Goal: Use online tool/utility: Utilize a website feature to perform a specific function

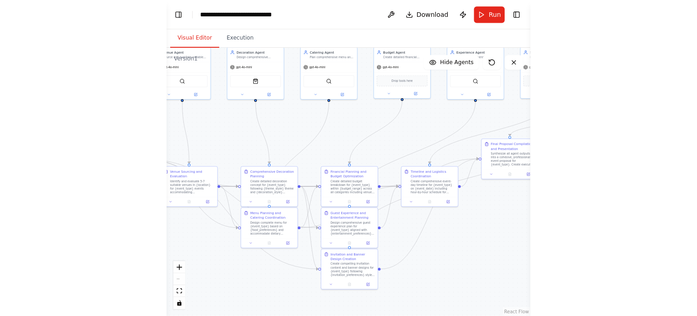
scroll to position [2825, 0]
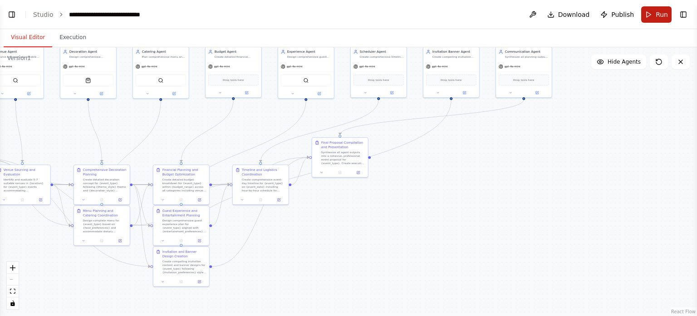
click at [360, 14] on span "Run" at bounding box center [662, 14] width 12 height 9
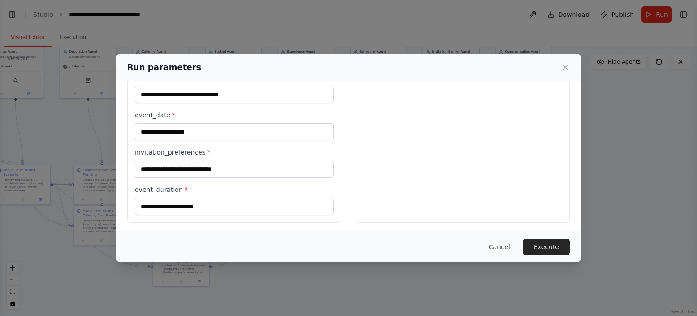
scroll to position [0, 0]
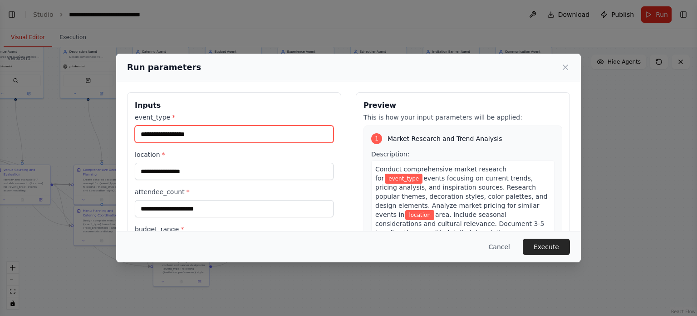
click at [255, 135] on input "event_type *" at bounding box center [234, 133] width 199 height 17
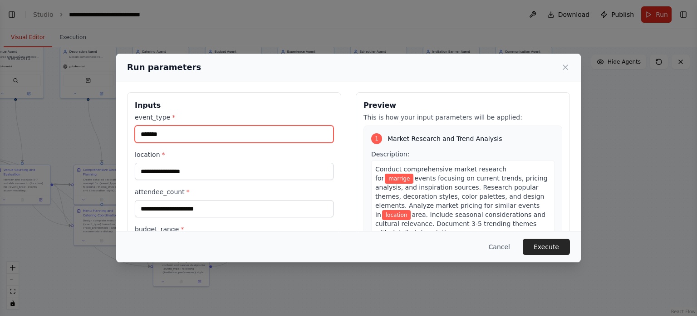
click at [153, 134] on input "*******" at bounding box center [234, 133] width 199 height 17
type input "********"
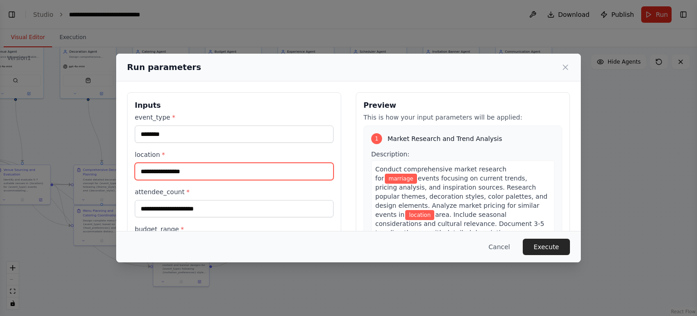
click at [182, 169] on input "location *" at bounding box center [234, 171] width 199 height 17
type input "*********"
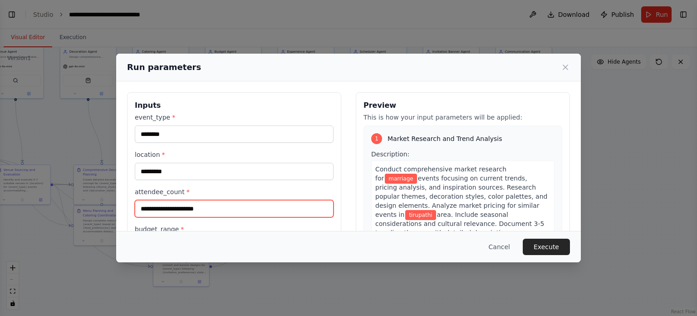
click at [200, 205] on input "attendee_count *" at bounding box center [234, 208] width 199 height 17
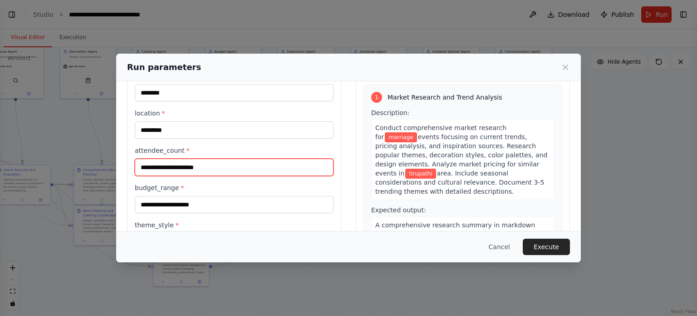
scroll to position [43, 0]
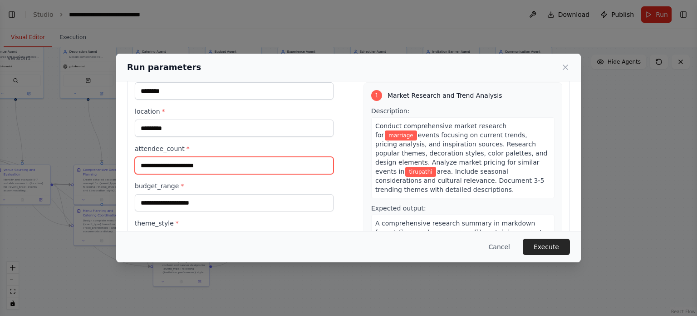
click at [218, 166] on input "attendee_count *" at bounding box center [234, 165] width 199 height 17
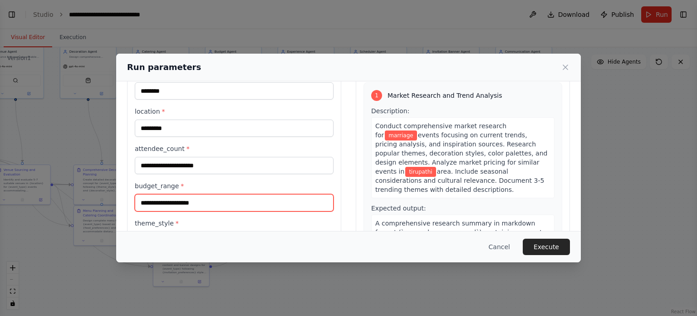
click at [222, 207] on input "budget_range *" at bounding box center [234, 202] width 199 height 17
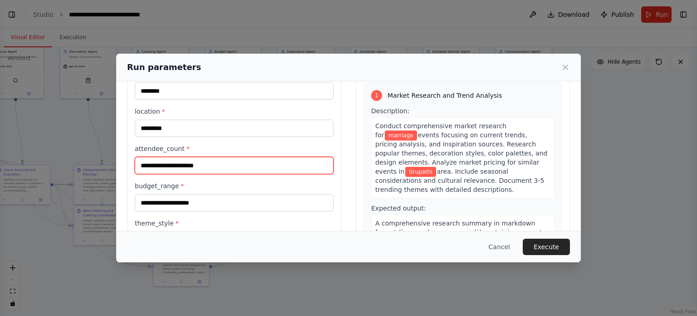
click at [231, 167] on input "attendee_count *" at bounding box center [234, 165] width 199 height 17
type input "****"
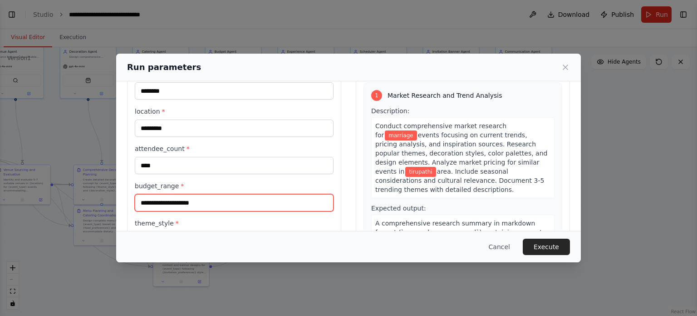
click at [223, 201] on input "budget_range *" at bounding box center [234, 202] width 199 height 17
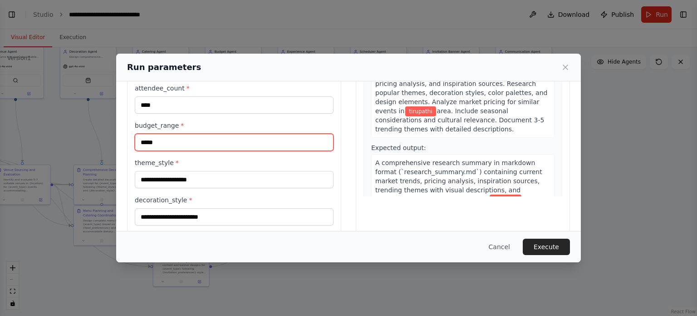
type input "*****"
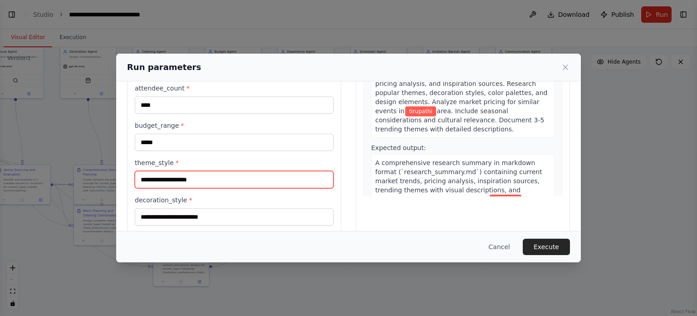
click at [201, 176] on input "theme_style *" at bounding box center [234, 179] width 199 height 17
type input "*"
click at [151, 182] on input "**********" at bounding box center [234, 179] width 199 height 17
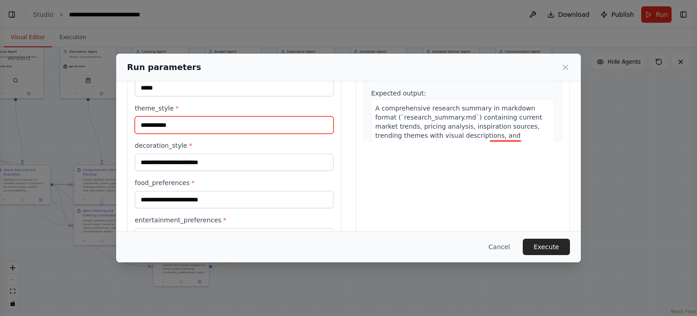
type input "**********"
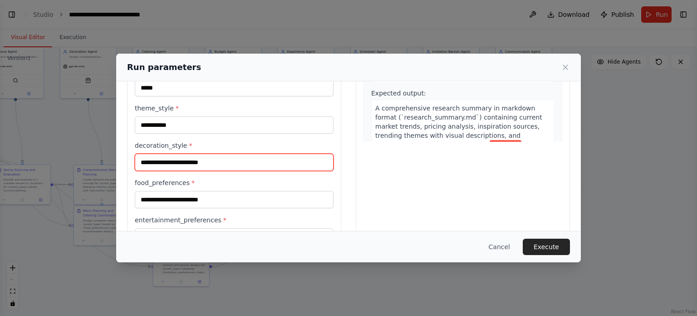
click at [187, 159] on input "decoration_style *" at bounding box center [234, 161] width 199 height 17
type input "******"
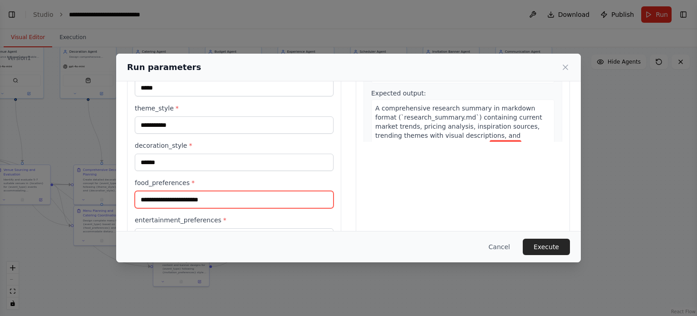
click at [168, 195] on input "food_preferences *" at bounding box center [234, 199] width 199 height 17
click at [169, 200] on input "**********" at bounding box center [234, 199] width 199 height 17
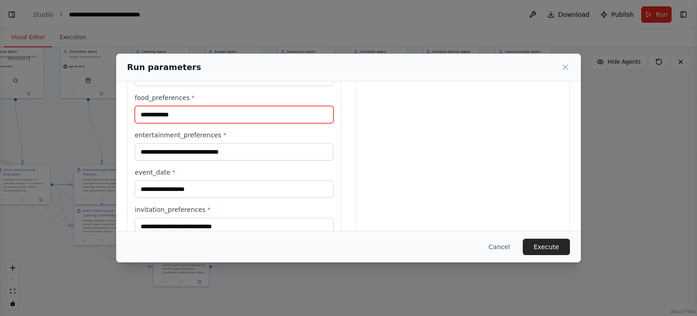
scroll to position [243, 0]
type input "**********"
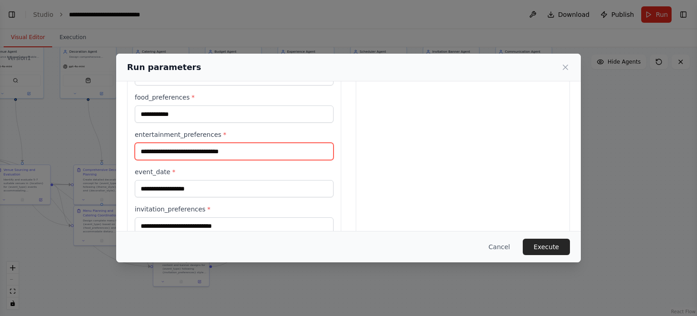
click at [192, 148] on input "entertainment_preferences *" at bounding box center [234, 151] width 199 height 17
type input "**"
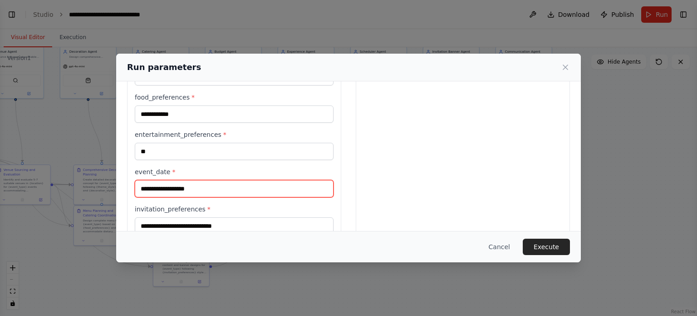
click at [198, 188] on input "event_date *" at bounding box center [234, 188] width 199 height 17
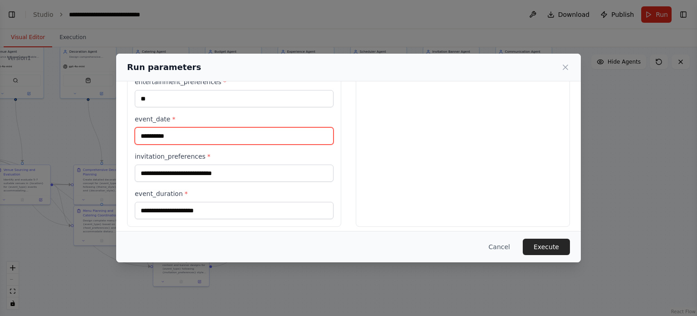
scroll to position [296, 0]
type input "**********"
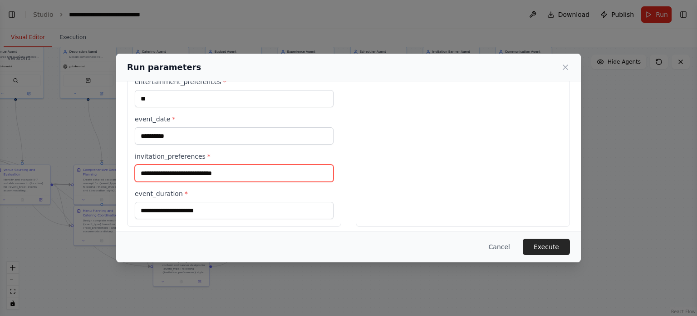
click at [204, 171] on input "invitation_preferences *" at bounding box center [234, 172] width 199 height 17
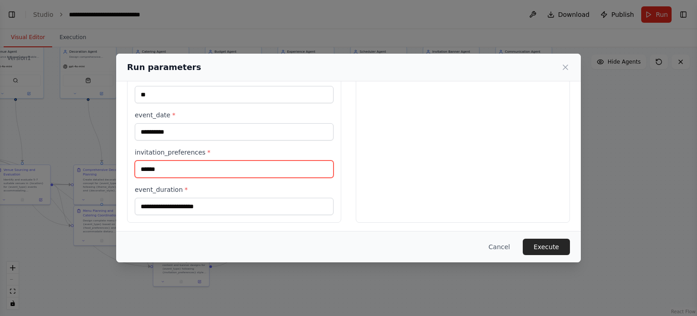
type input "******"
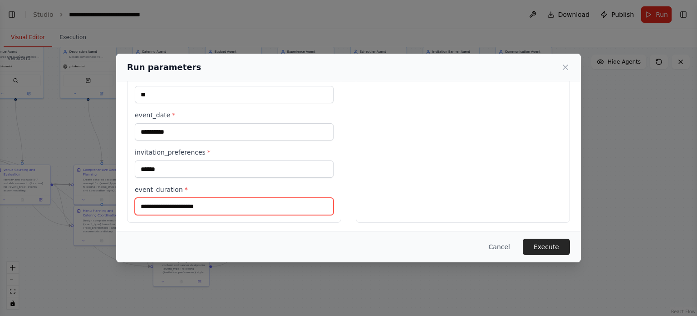
click at [158, 199] on input "event_duration *" at bounding box center [234, 205] width 199 height 17
type input "*****"
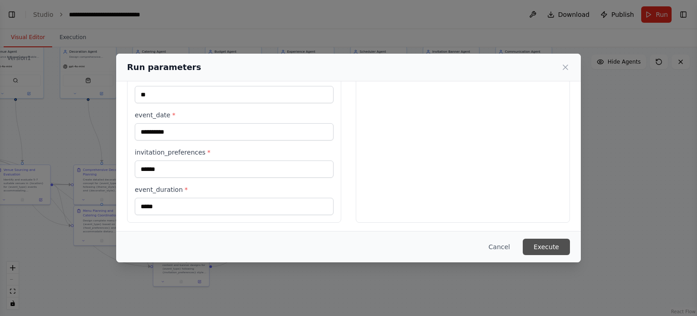
click at [360, 243] on button "Execute" at bounding box center [546, 246] width 47 height 16
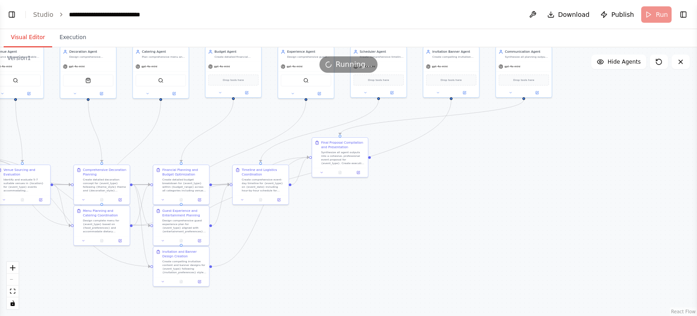
click at [360, 181] on div ".deletable-edge-delete-btn { width: 20px; height: 20px; border: 0px solid #ffff…" at bounding box center [348, 181] width 697 height 268
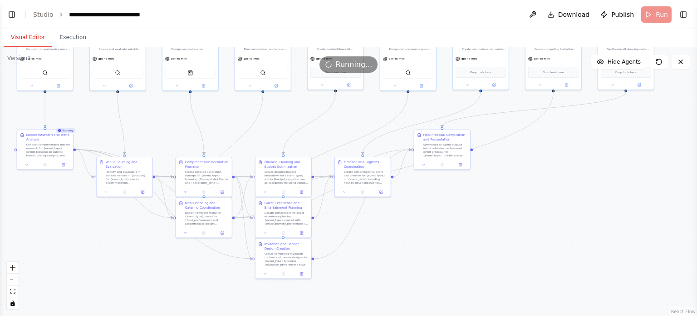
drag, startPoint x: 430, startPoint y: 186, endPoint x: 572, endPoint y: 169, distance: 143.5
click at [360, 169] on div ".deletable-edge-delete-btn { width: 20px; height: 20px; border: 0px solid #ffff…" at bounding box center [348, 181] width 697 height 268
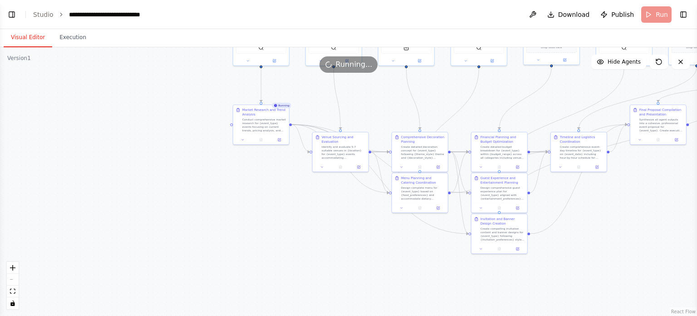
drag, startPoint x: 133, startPoint y: 232, endPoint x: 310, endPoint y: 216, distance: 176.9
click at [310, 216] on div ".deletable-edge-delete-btn { width: 20px; height: 20px; border: 0px solid #ffff…" at bounding box center [348, 181] width 697 height 268
click at [16, 13] on button "Toggle Left Sidebar" at bounding box center [11, 14] width 13 height 13
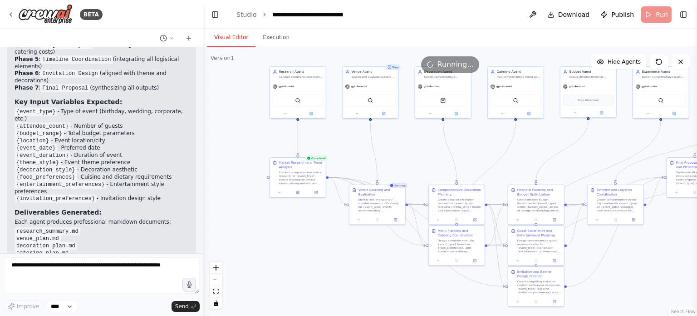
drag, startPoint x: 506, startPoint y: 160, endPoint x: 336, endPoint y: 214, distance: 178.7
click at [336, 214] on div ".deletable-edge-delete-btn { width: 20px; height: 20px; border: 0px solid #ffff…" at bounding box center [450, 181] width 494 height 268
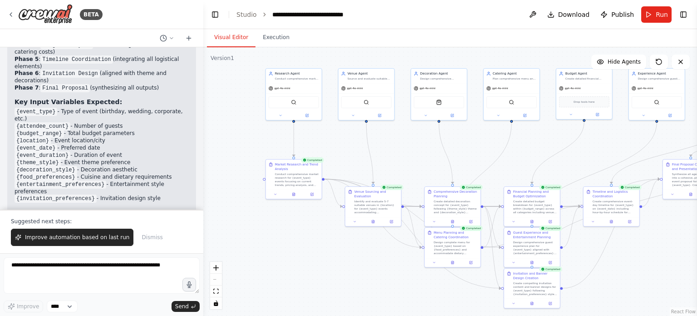
scroll to position [2856, 0]
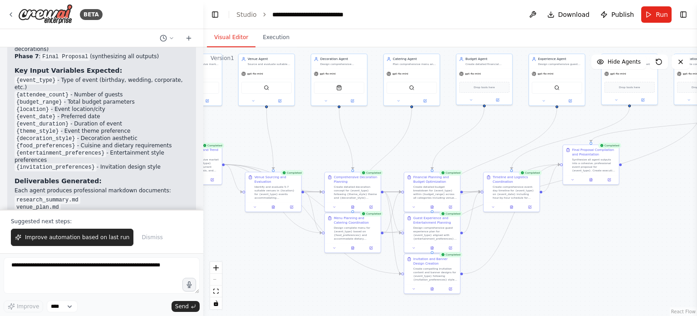
drag, startPoint x: 519, startPoint y: 167, endPoint x: 412, endPoint y: 152, distance: 108.1
click at [360, 152] on div ".deletable-edge-delete-btn { width: 20px; height: 20px; border: 0px solid #ffff…" at bounding box center [450, 181] width 494 height 268
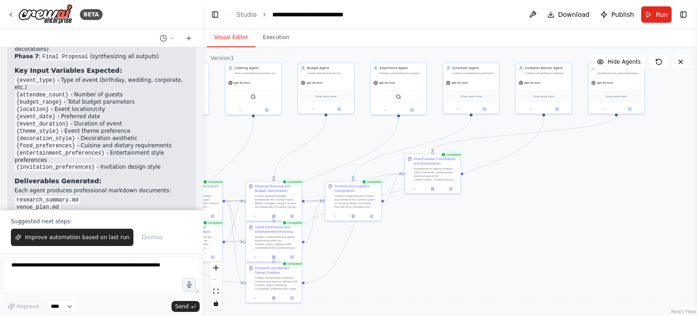
drag, startPoint x: 563, startPoint y: 212, endPoint x: 379, endPoint y: 222, distance: 184.1
click at [360, 221] on div ".deletable-edge-delete-btn { width: 20px; height: 20px; border: 0px solid #ffff…" at bounding box center [450, 181] width 494 height 268
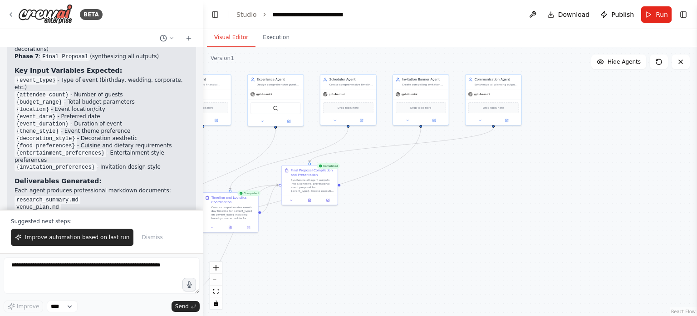
drag, startPoint x: 543, startPoint y: 201, endPoint x: 421, endPoint y: 211, distance: 122.0
click at [360, 211] on div ".deletable-edge-delete-btn { width: 20px; height: 20px; border: 0px solid #ffff…" at bounding box center [450, 181] width 494 height 268
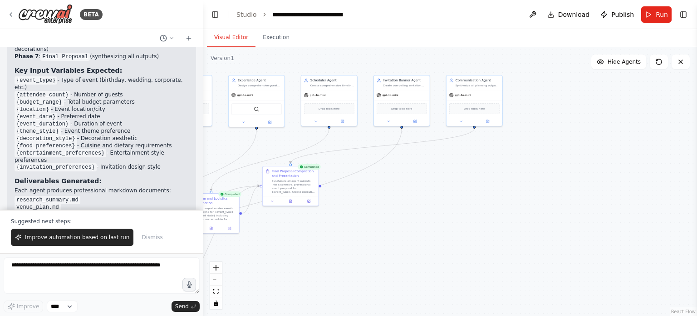
click at [216, 281] on div "React Flow controls" at bounding box center [216, 284] width 12 height 47
drag, startPoint x: 216, startPoint y: 281, endPoint x: 216, endPoint y: 268, distance: 13.2
click at [216, 268] on div "React Flow controls" at bounding box center [216, 284] width 12 height 47
click at [216, 268] on icon "zoom in" at bounding box center [215, 267] width 5 height 5
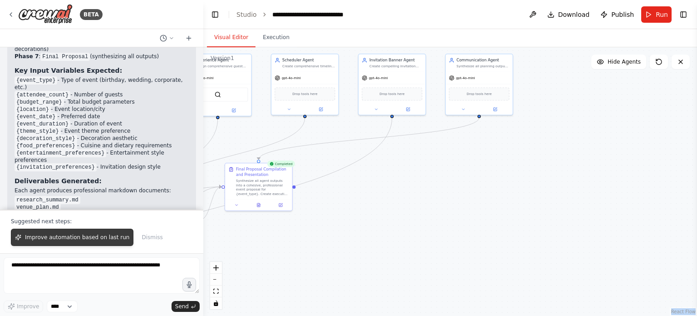
click at [96, 233] on button "Improve automation based on last run" at bounding box center [72, 236] width 123 height 17
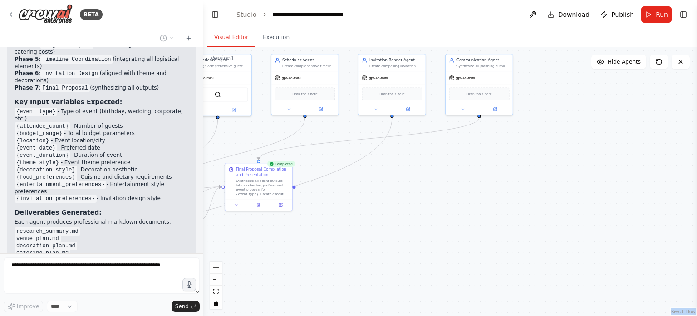
scroll to position [2849, 0]
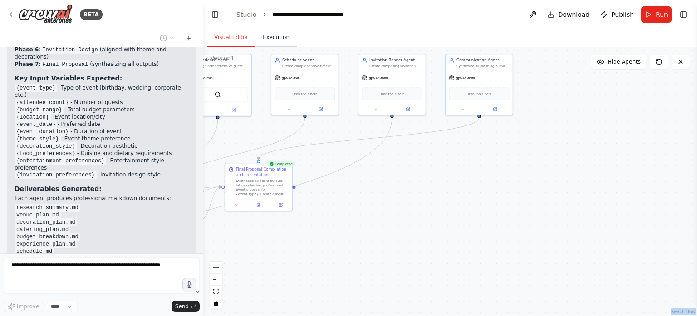
click at [278, 37] on button "Execution" at bounding box center [276, 37] width 41 height 19
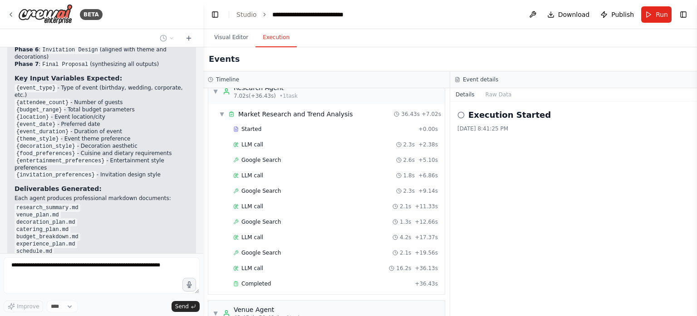
scroll to position [0, 0]
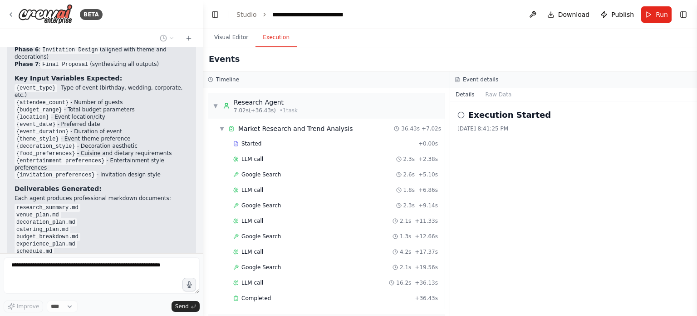
click at [360, 117] on h2 "Execution Started" at bounding box center [510, 115] width 83 height 13
click at [360, 112] on circle at bounding box center [461, 115] width 6 height 6
click at [360, 112] on icon at bounding box center [461, 114] width 7 height 7
drag, startPoint x: 462, startPoint y: 112, endPoint x: 490, endPoint y: 89, distance: 36.4
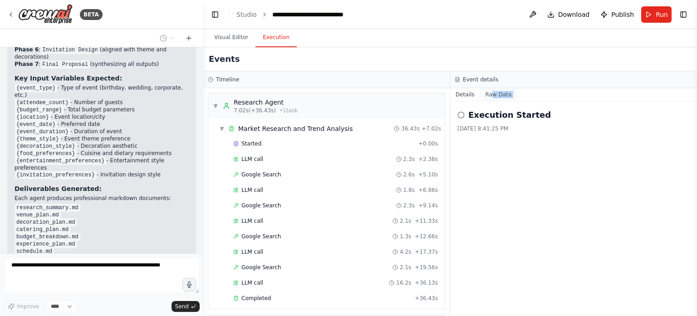
click at [360, 89] on div "Details Raw Data Execution Started [DATE] 8:41:25 PM" at bounding box center [573, 201] width 247 height 227
click at [360, 89] on button "Raw Data" at bounding box center [498, 94] width 37 height 13
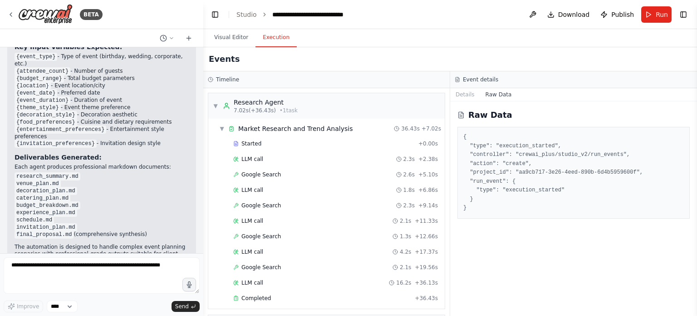
click at [360, 107] on div "Raw Data { "type": "execution_started", "controller": "crewai_plus/studio_v2/ru…" at bounding box center [573, 208] width 247 height 214
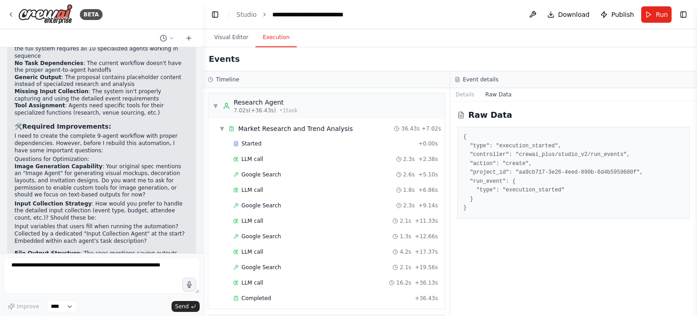
scroll to position [3270, 0]
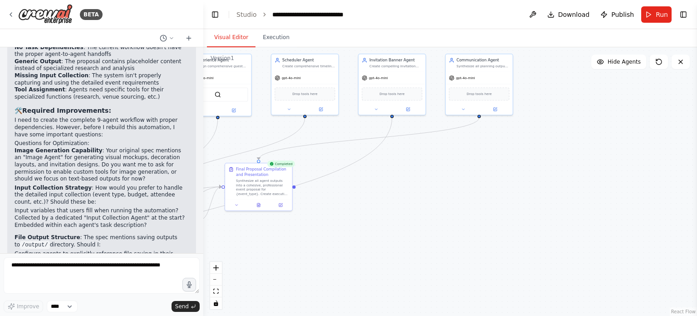
click at [221, 40] on button "Visual Editor" at bounding box center [231, 37] width 49 height 19
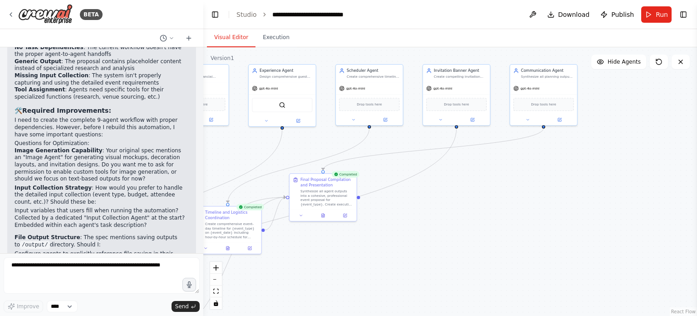
drag, startPoint x: 414, startPoint y: 168, endPoint x: 478, endPoint y: 179, distance: 65.3
click at [360, 179] on div ".deletable-edge-delete-btn { width: 20px; height: 20px; border: 0px solid #ffff…" at bounding box center [450, 181] width 494 height 268
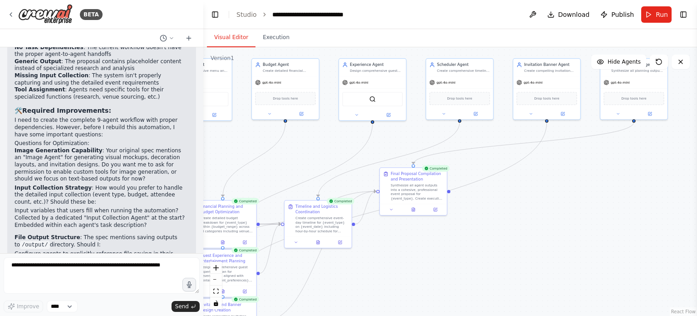
drag, startPoint x: 394, startPoint y: 214, endPoint x: 489, endPoint y: 206, distance: 95.2
click at [360, 207] on div ".deletable-edge-delete-btn { width: 20px; height: 20px; border: 0px solid #ffff…" at bounding box center [450, 181] width 494 height 268
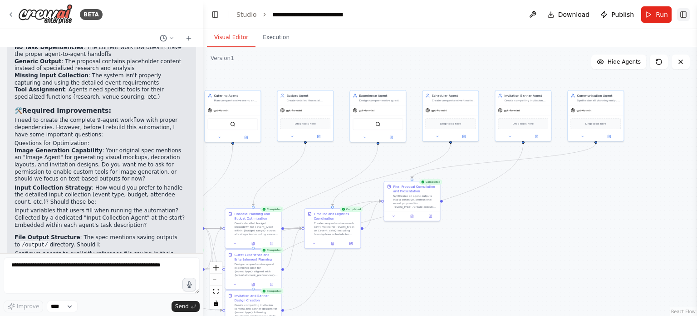
click at [360, 15] on button "Toggle Right Sidebar" at bounding box center [683, 14] width 13 height 13
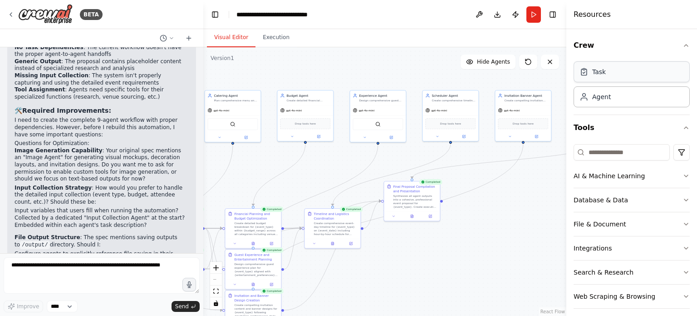
click at [360, 73] on div "Task" at bounding box center [632, 71] width 116 height 21
click at [360, 96] on div "Agent" at bounding box center [601, 96] width 19 height 9
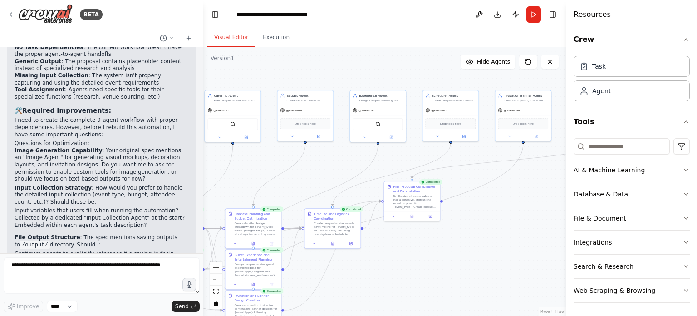
click at [360, 233] on div ".deletable-edge-delete-btn { width: 20px; height: 20px; border: 0px solid #ffff…" at bounding box center [384, 181] width 363 height 268
click at [360, 13] on button "Run" at bounding box center [534, 14] width 15 height 16
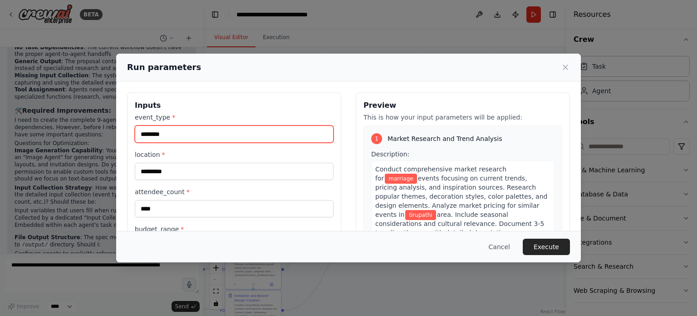
click at [252, 129] on input "********" at bounding box center [234, 133] width 199 height 17
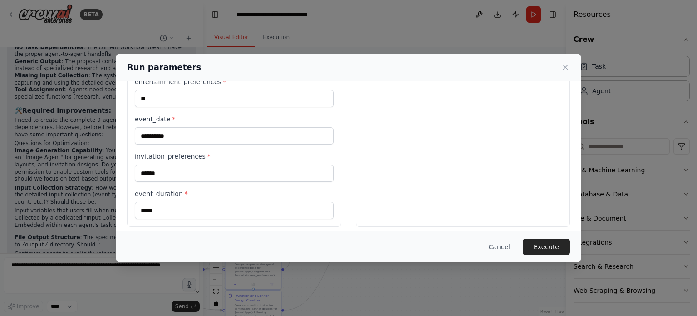
scroll to position [300, 0]
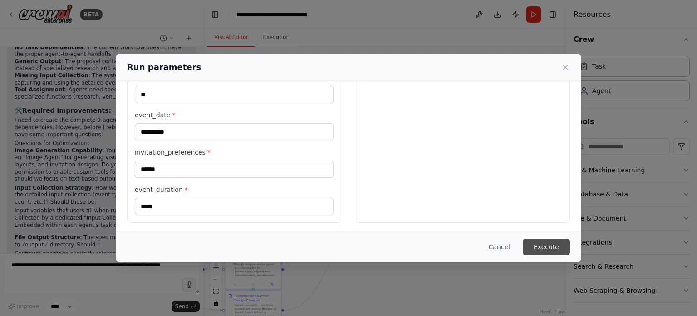
click at [360, 246] on button "Execute" at bounding box center [546, 246] width 47 height 16
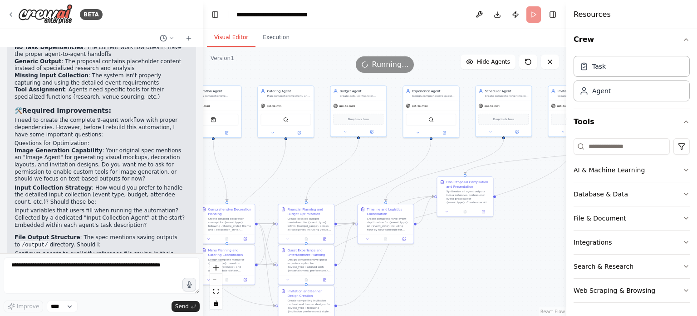
drag, startPoint x: 437, startPoint y: 266, endPoint x: 503, endPoint y: 259, distance: 67.0
click at [360, 259] on div ".deletable-edge-delete-btn { width: 20px; height: 20px; border: 0px solid #ffff…" at bounding box center [384, 181] width 363 height 268
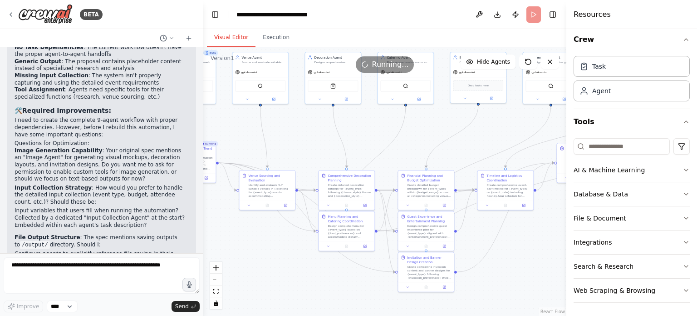
drag, startPoint x: 421, startPoint y: 284, endPoint x: 543, endPoint y: 257, distance: 125.4
click at [360, 257] on div ".deletable-edge-delete-btn { width: 20px; height: 20px; border: 0px solid #ffff…" at bounding box center [384, 181] width 363 height 268
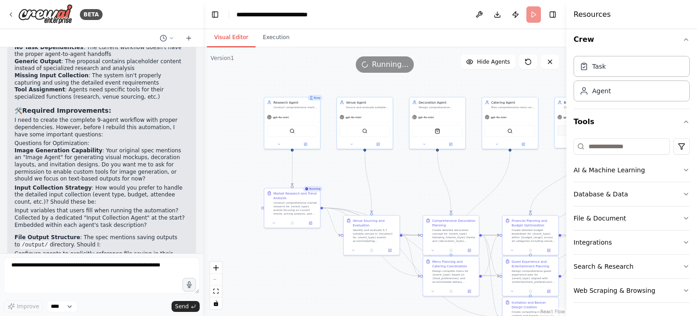
drag, startPoint x: 312, startPoint y: 269, endPoint x: 401, endPoint y: 308, distance: 97.2
click at [360, 308] on div ".deletable-edge-delete-btn { width: 20px; height: 20px; border: 0px solid #ffff…" at bounding box center [384, 181] width 363 height 268
click at [360, 13] on button at bounding box center [479, 14] width 15 height 16
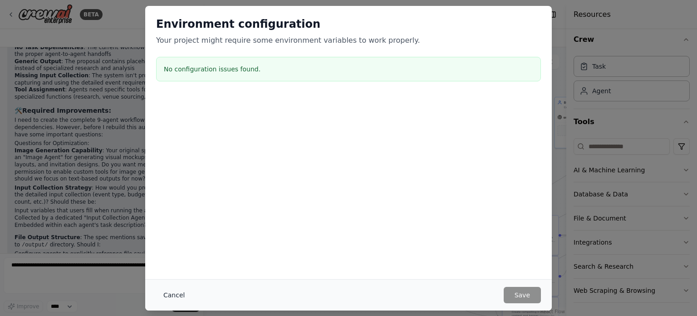
click at [174, 298] on button "Cancel" at bounding box center [174, 294] width 36 height 16
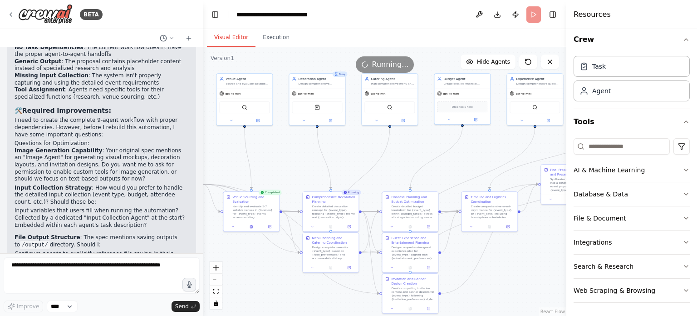
drag, startPoint x: 461, startPoint y: 167, endPoint x: 336, endPoint y: 142, distance: 127.2
click at [336, 142] on div ".deletable-edge-delete-btn { width: 20px; height: 20px; border: 0px solid #ffff…" at bounding box center [384, 181] width 363 height 268
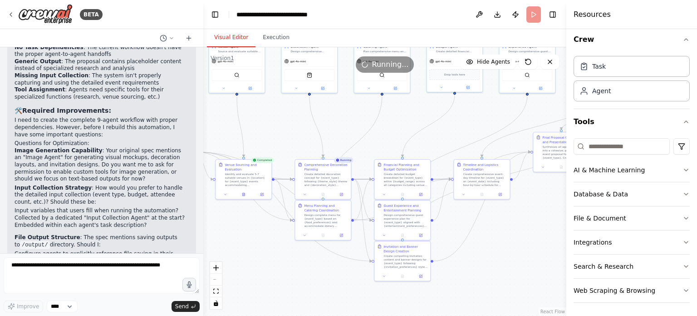
drag, startPoint x: 489, startPoint y: 278, endPoint x: 487, endPoint y: 247, distance: 31.0
click at [360, 247] on div ".deletable-edge-delete-btn { width: 20px; height: 20px; border: 0px solid #ffff…" at bounding box center [384, 181] width 363 height 268
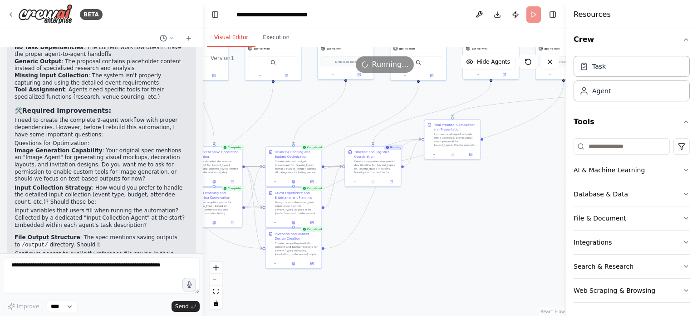
drag, startPoint x: 526, startPoint y: 233, endPoint x: 416, endPoint y: 221, distance: 110.6
click at [360, 221] on div ".deletable-edge-delete-btn { width: 20px; height: 20px; border: 0px solid #ffff…" at bounding box center [384, 181] width 363 height 268
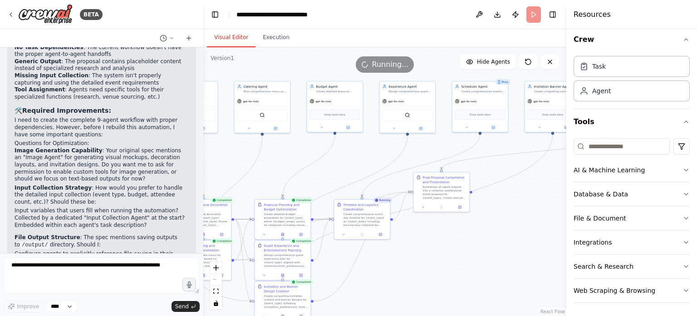
drag, startPoint x: 470, startPoint y: 213, endPoint x: 460, endPoint y: 267, distance: 55.5
click at [360, 267] on div ".deletable-edge-delete-btn { width: 20px; height: 20px; border: 0px solid #ffff…" at bounding box center [384, 181] width 363 height 268
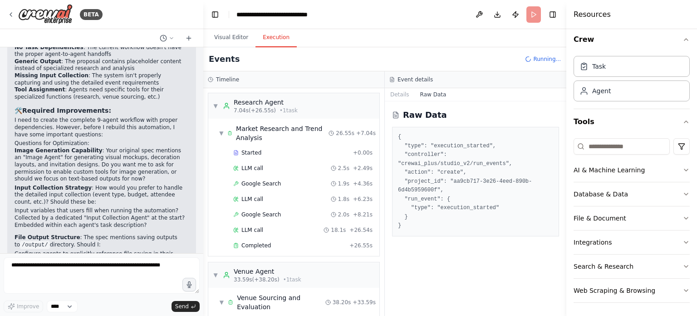
click at [270, 31] on button "Execution" at bounding box center [276, 37] width 41 height 19
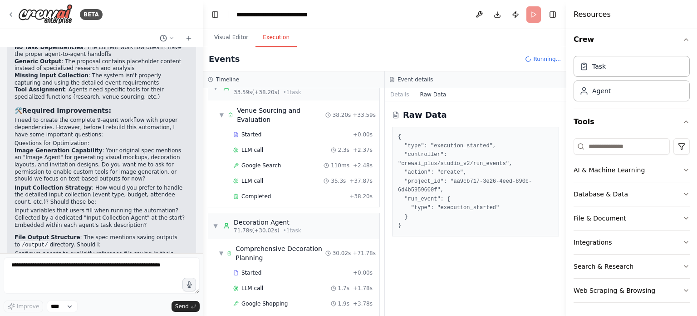
scroll to position [0, 0]
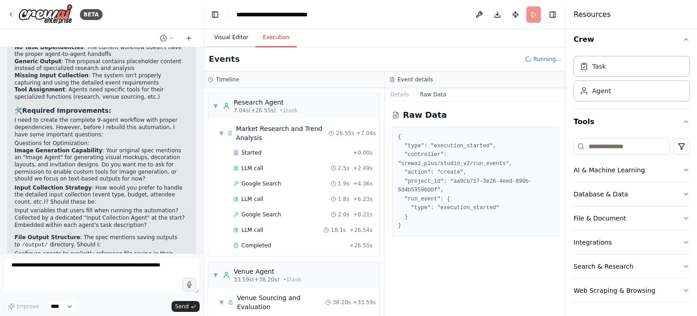
click at [234, 31] on button "Visual Editor" at bounding box center [231, 37] width 49 height 19
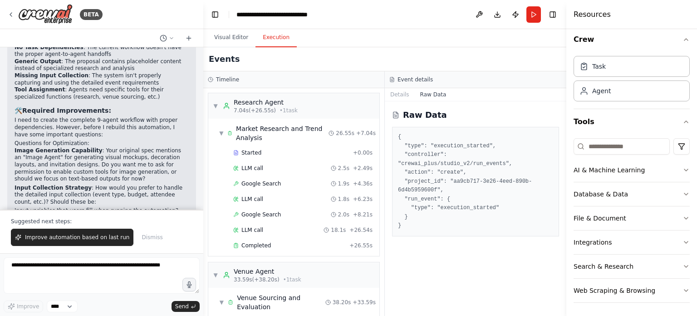
click at [269, 33] on button "Execution" at bounding box center [276, 37] width 41 height 19
click at [291, 110] on div "▼ Research Agent 7.04s (+26.55s) • 1 task" at bounding box center [293, 105] width 171 height 25
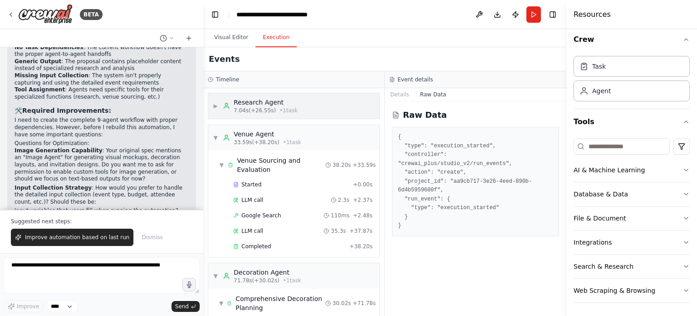
click at [218, 105] on span "▶" at bounding box center [215, 105] width 5 height 7
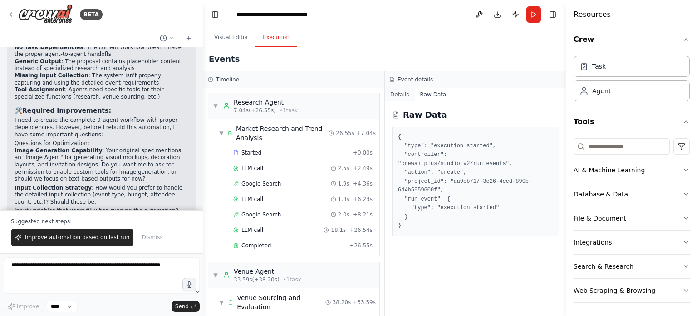
click at [360, 95] on button "Details" at bounding box center [400, 94] width 30 height 13
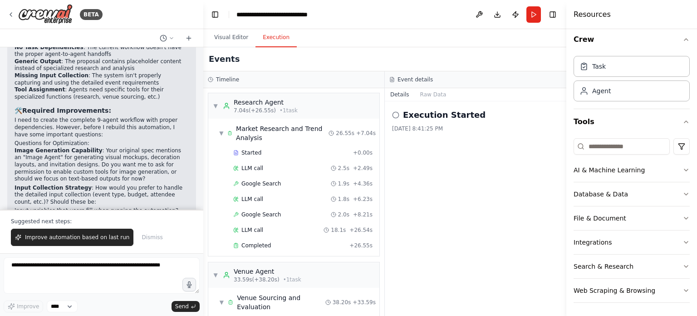
click at [360, 117] on icon at bounding box center [395, 114] width 7 height 7
click at [360, 131] on div "[DATE] 8:41:25 PM" at bounding box center [475, 128] width 167 height 7
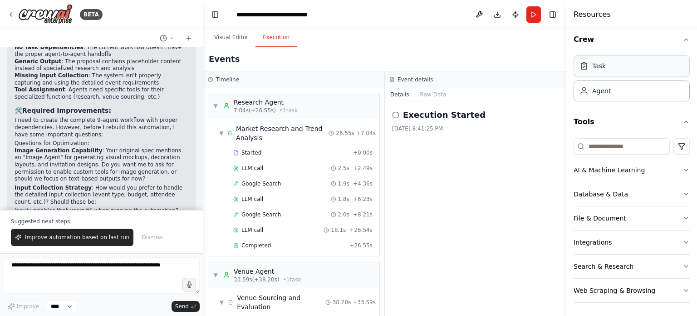
click at [360, 71] on div "Task" at bounding box center [632, 65] width 116 height 21
click at [360, 74] on div "Task" at bounding box center [632, 65] width 116 height 21
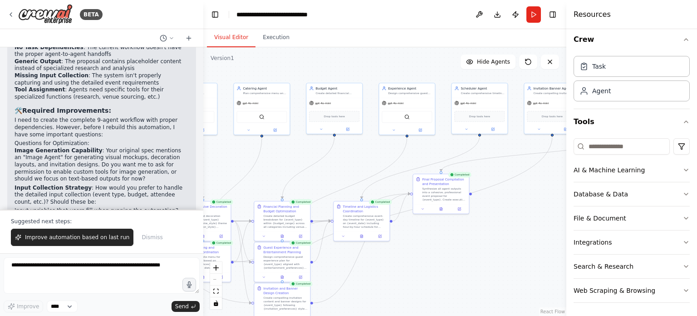
click at [218, 37] on button "Visual Editor" at bounding box center [231, 37] width 49 height 19
click at [62, 237] on span "Improve automation based on last run" at bounding box center [77, 236] width 104 height 7
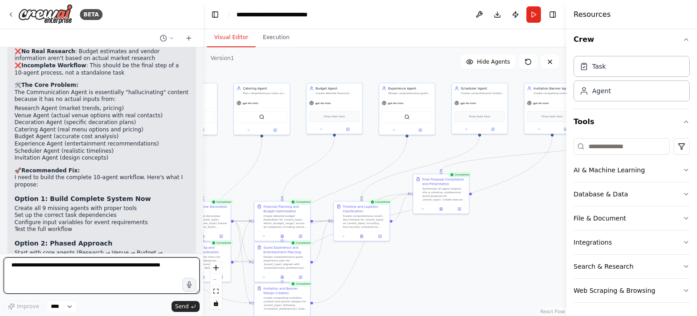
scroll to position [3826, 0]
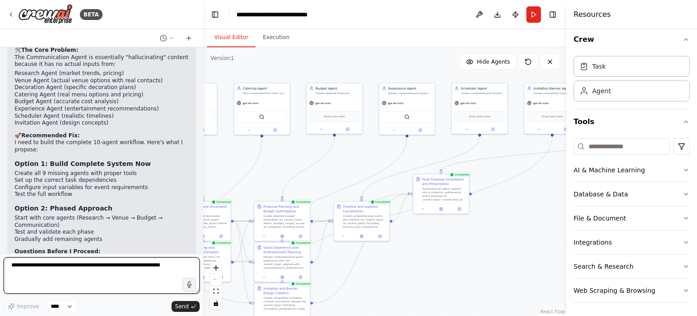
click at [85, 276] on textarea at bounding box center [102, 275] width 196 height 36
type textarea "********"
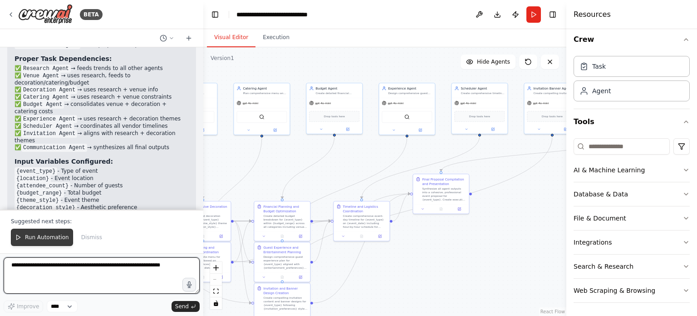
scroll to position [4550, 0]
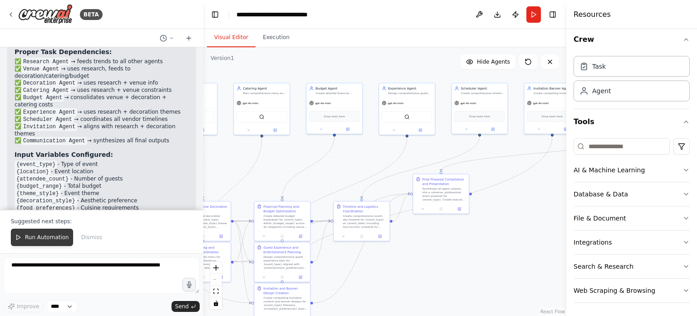
click at [33, 238] on span "Run Automation" at bounding box center [47, 236] width 44 height 7
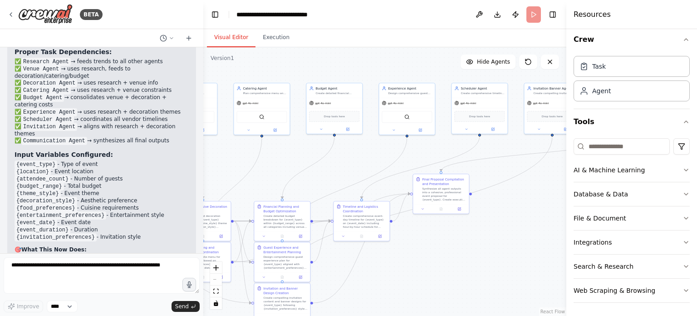
scroll to position [4507, 0]
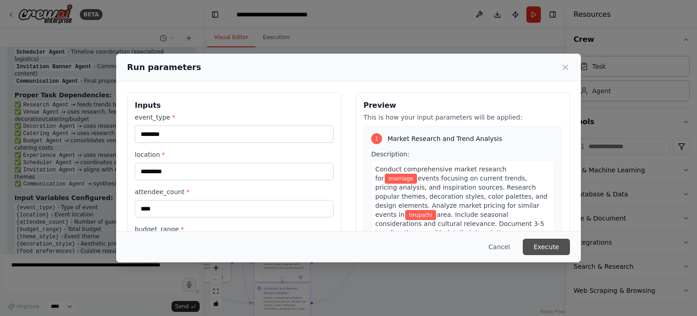
click at [360, 247] on button "Execute" at bounding box center [546, 246] width 47 height 16
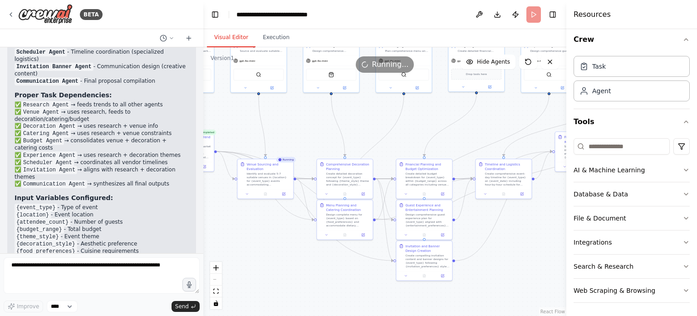
drag, startPoint x: 390, startPoint y: 261, endPoint x: 534, endPoint y: 217, distance: 150.8
click at [360, 217] on div ".deletable-edge-delete-btn { width: 20px; height: 20px; border: 0px solid #ffff…" at bounding box center [384, 181] width 363 height 268
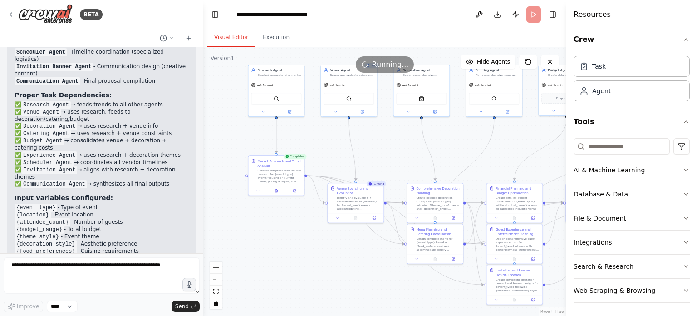
drag, startPoint x: 301, startPoint y: 268, endPoint x: 389, endPoint y: 294, distance: 91.7
click at [360, 294] on div ".deletable-edge-delete-btn { width: 20px; height: 20px; border: 0px solid #ffff…" at bounding box center [384, 181] width 363 height 268
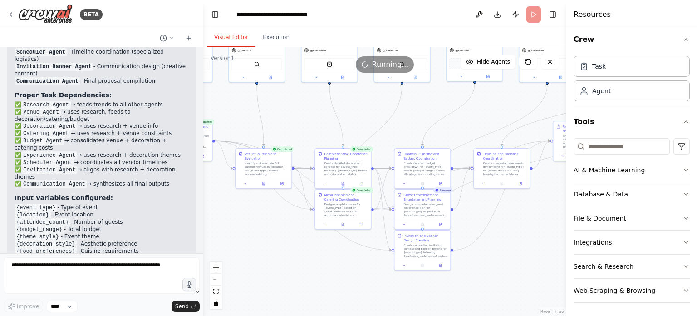
drag, startPoint x: 430, startPoint y: 280, endPoint x: 335, endPoint y: 246, distance: 101.4
click at [335, 246] on div ".deletable-edge-delete-btn { width: 20px; height: 20px; border: 0px solid #ffff…" at bounding box center [384, 181] width 363 height 268
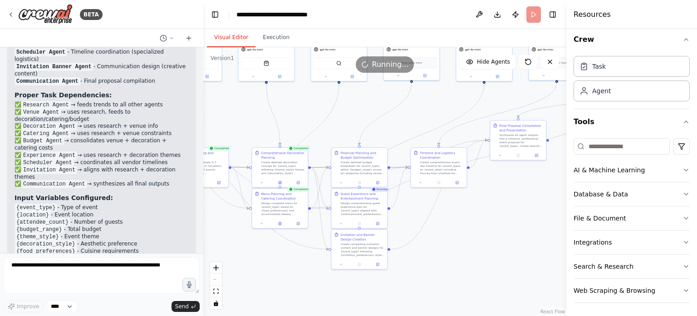
drag, startPoint x: 516, startPoint y: 271, endPoint x: 456, endPoint y: 271, distance: 59.9
click at [360, 271] on div ".deletable-edge-delete-btn { width: 20px; height: 20px; border: 0px solid #ffff…" at bounding box center [384, 181] width 363 height 268
click at [360, 238] on icon "button" at bounding box center [686, 241] width 7 height 7
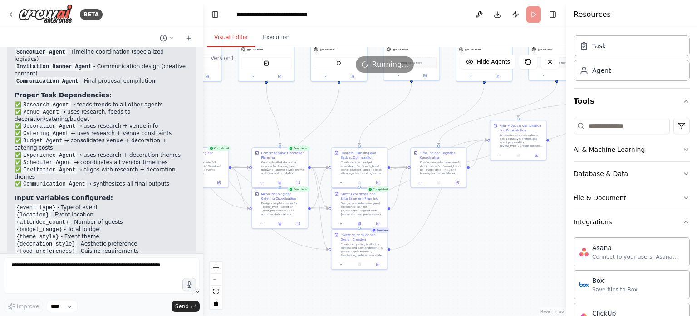
scroll to position [26, 0]
click at [360, 220] on icon "button" at bounding box center [686, 221] width 7 height 7
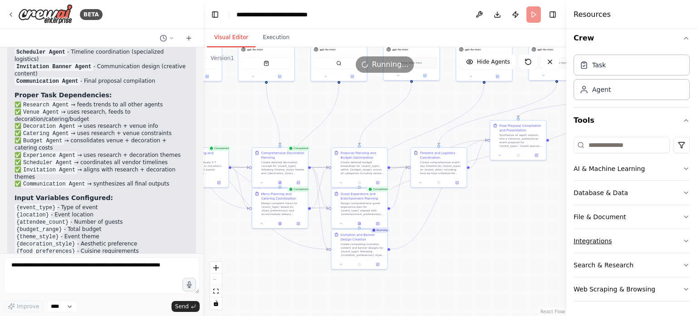
scroll to position [6, 0]
click at [360, 214] on icon "button" at bounding box center [686, 217] width 7 height 7
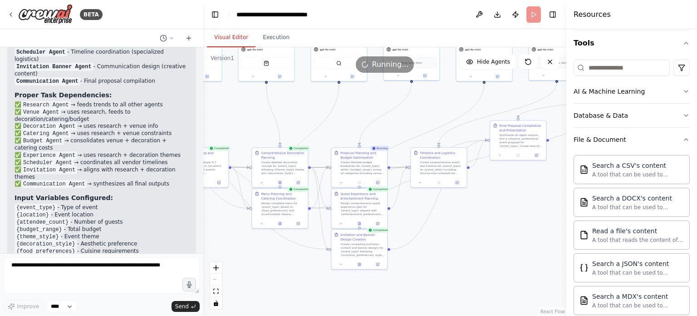
scroll to position [81, 0]
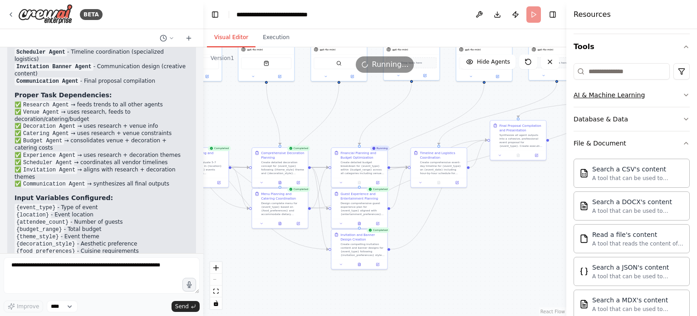
click at [360, 94] on icon "button" at bounding box center [686, 94] width 7 height 7
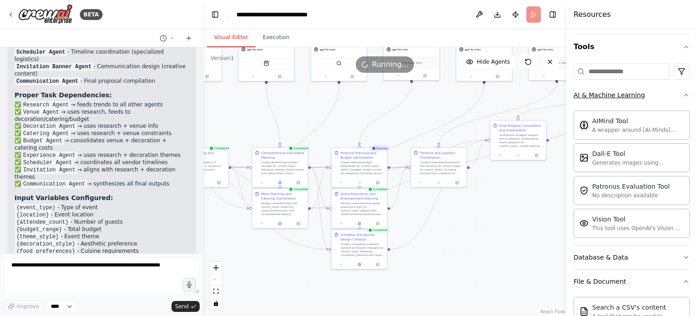
click at [360, 94] on icon "button" at bounding box center [686, 94] width 7 height 7
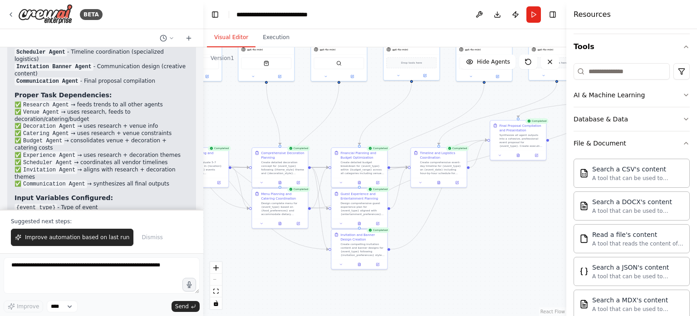
scroll to position [4550, 0]
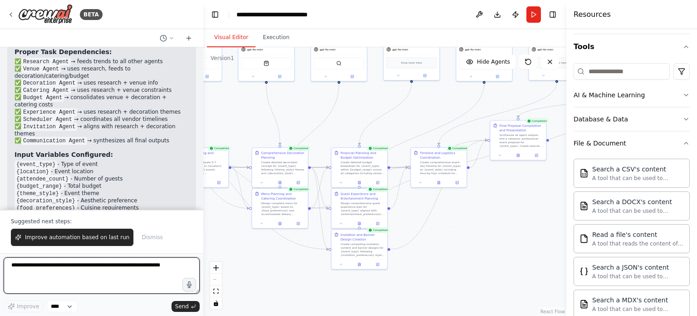
click at [116, 270] on textarea at bounding box center [102, 275] width 196 height 36
click at [143, 264] on textarea "**********" at bounding box center [102, 275] width 196 height 36
paste textarea "**********"
type textarea "**********"
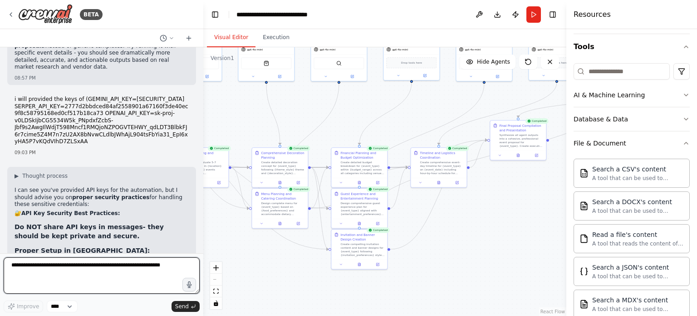
scroll to position [4948, 0]
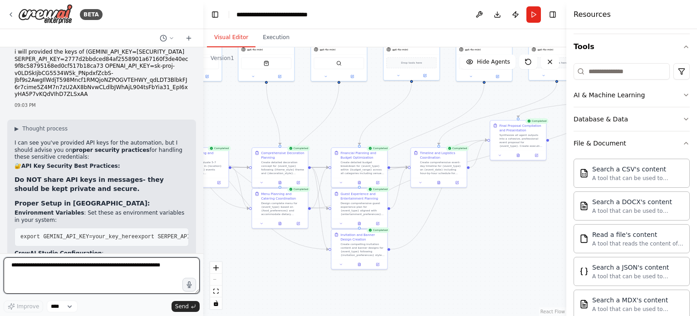
click at [95, 264] on textarea at bounding box center [102, 275] width 196 height 36
type textarea "**"
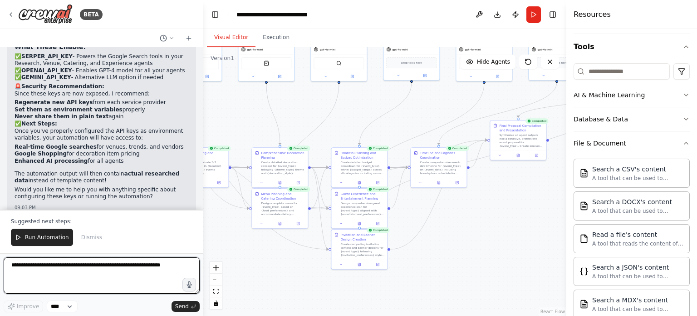
scroll to position [5199, 0]
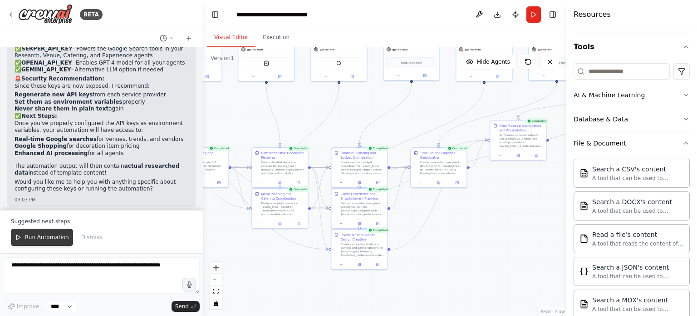
click at [24, 236] on button "Run Automation" at bounding box center [42, 236] width 62 height 17
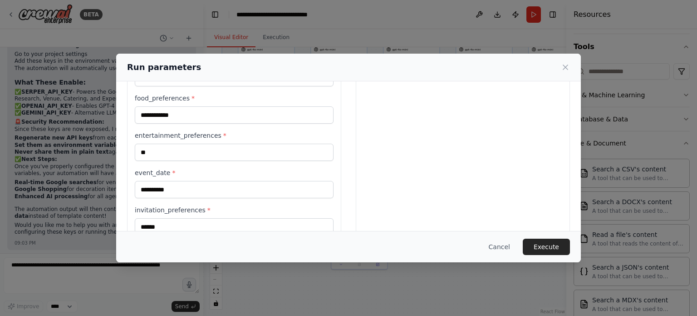
scroll to position [300, 0]
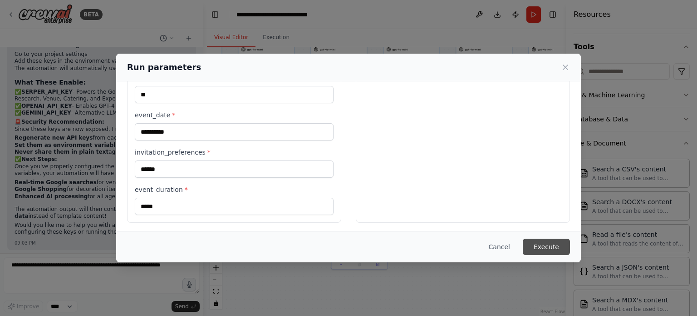
click at [360, 244] on button "Execute" at bounding box center [546, 246] width 47 height 16
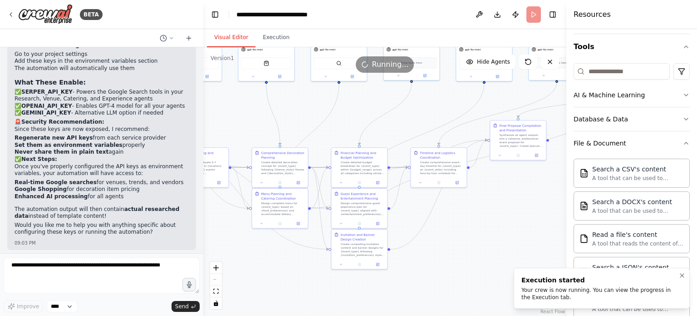
click at [360, 292] on div "Your crew is now running. You can view the progress in the Execution tab." at bounding box center [600, 293] width 157 height 15
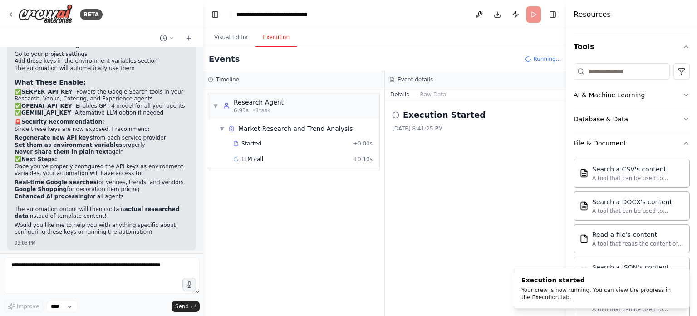
click at [274, 35] on button "Execution" at bounding box center [276, 37] width 41 height 19
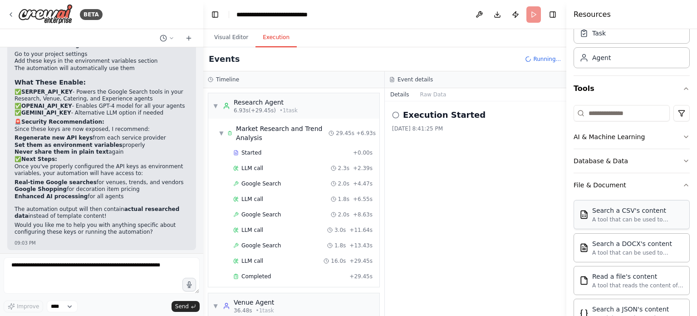
scroll to position [39, 0]
click at [360, 181] on icon "button" at bounding box center [686, 184] width 7 height 7
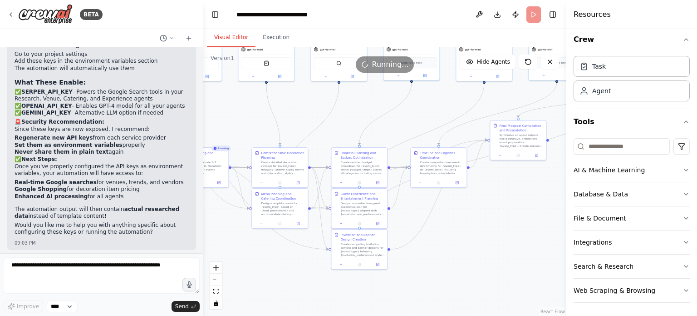
click at [225, 41] on button "Visual Editor" at bounding box center [231, 37] width 49 height 19
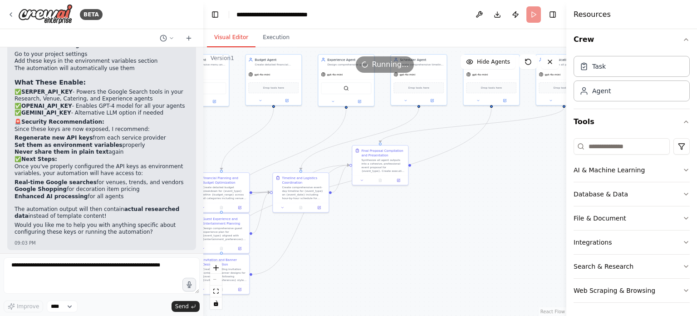
drag, startPoint x: 485, startPoint y: 251, endPoint x: 347, endPoint y: 276, distance: 140.2
click at [347, 276] on div ".deletable-edge-delete-btn { width: 20px; height: 20px; border: 0px solid #ffff…" at bounding box center [384, 181] width 363 height 268
drag, startPoint x: 472, startPoint y: 196, endPoint x: 426, endPoint y: 212, distance: 48.4
click at [360, 212] on div ".deletable-edge-delete-btn { width: 20px; height: 20px; border: 0px solid #ffff…" at bounding box center [384, 181] width 363 height 268
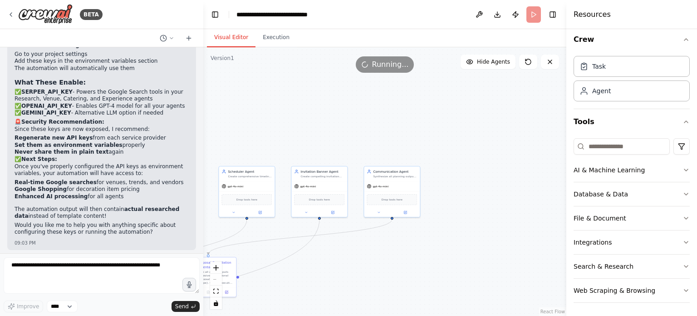
drag, startPoint x: 483, startPoint y: 176, endPoint x: 311, endPoint y: 287, distance: 205.3
click at [311, 287] on div ".deletable-edge-delete-btn { width: 20px; height: 20px; border: 0px solid #ffff…" at bounding box center [384, 181] width 363 height 268
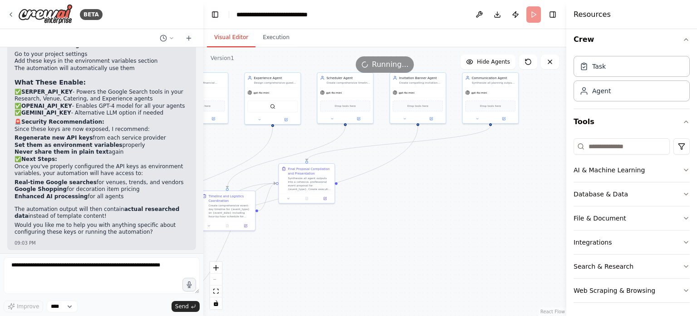
drag, startPoint x: 415, startPoint y: 252, endPoint x: 519, endPoint y: 152, distance: 144.2
click at [360, 152] on div ".deletable-edge-delete-btn { width: 20px; height: 20px; border: 0px solid #ffff…" at bounding box center [384, 181] width 363 height 268
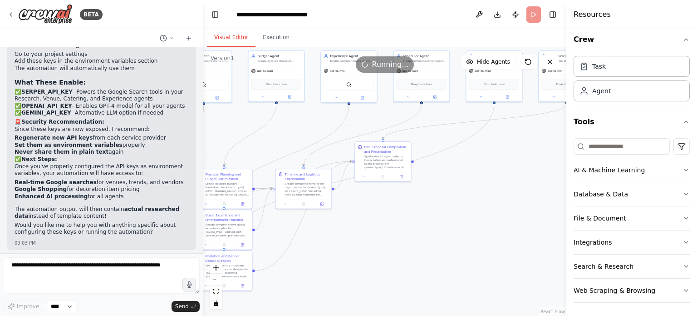
drag, startPoint x: 439, startPoint y: 223, endPoint x: 510, endPoint y: 208, distance: 72.8
click at [360, 208] on div ".deletable-edge-delete-btn { width: 20px; height: 20px; border: 0px solid #ffff…" at bounding box center [384, 181] width 363 height 268
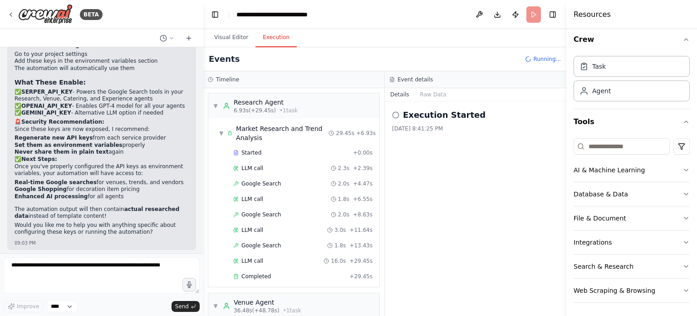
click at [271, 38] on button "Execution" at bounding box center [276, 37] width 41 height 19
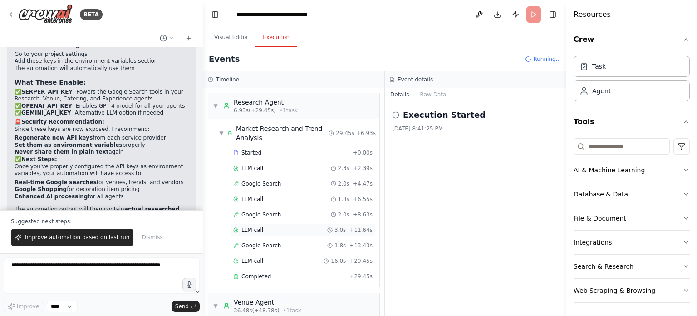
scroll to position [5199, 0]
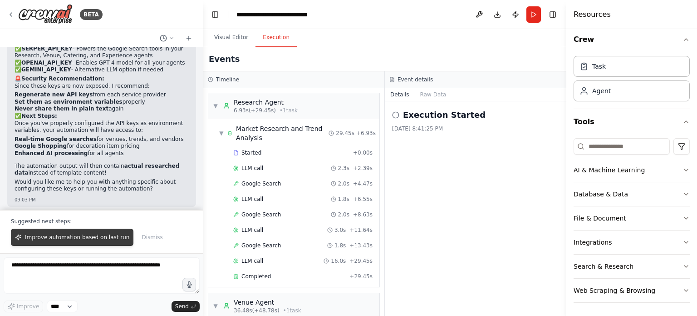
click at [100, 236] on span "Improve automation based on last run" at bounding box center [77, 236] width 104 height 7
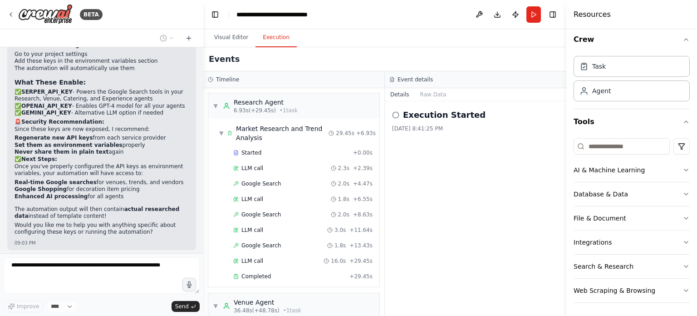
scroll to position [5180, 0]
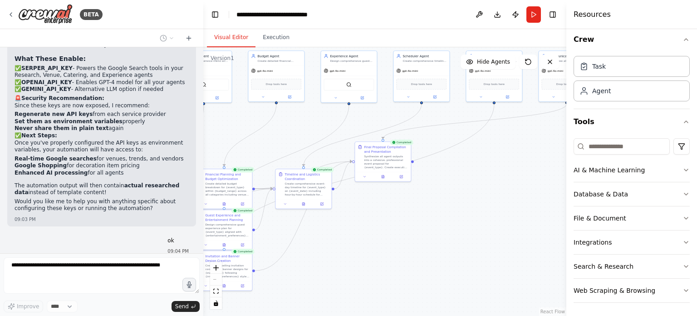
click at [230, 38] on button "Visual Editor" at bounding box center [231, 37] width 49 height 19
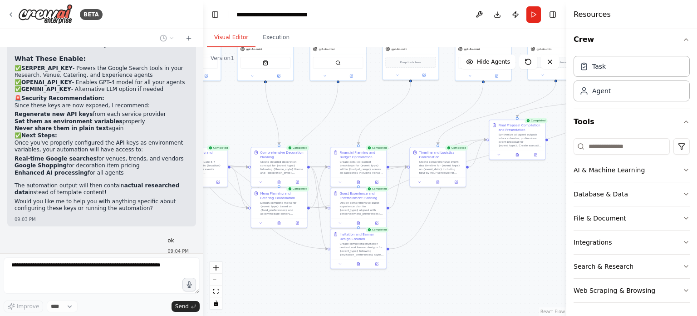
drag, startPoint x: 411, startPoint y: 243, endPoint x: 546, endPoint y: 221, distance: 136.1
click at [360, 221] on div ".deletable-edge-delete-btn { width: 20px; height: 20px; border: 0px solid #ffff…" at bounding box center [384, 181] width 363 height 268
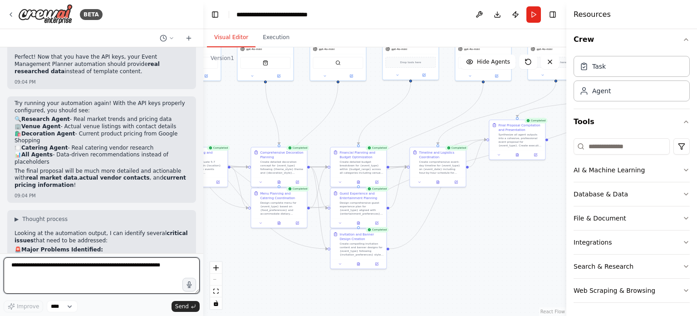
scroll to position [5504, 0]
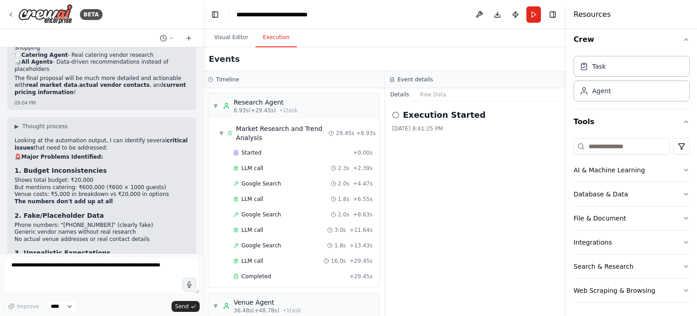
click at [273, 39] on button "Execution" at bounding box center [276, 37] width 41 height 19
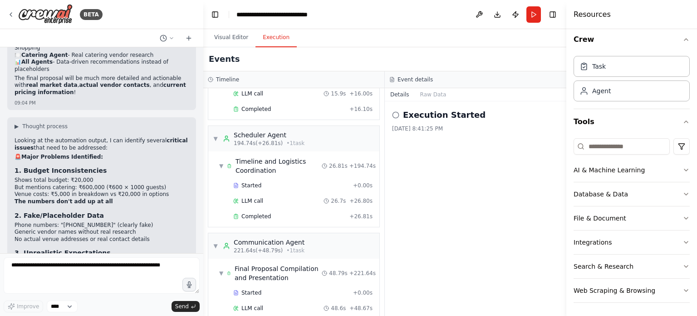
scroll to position [952, 0]
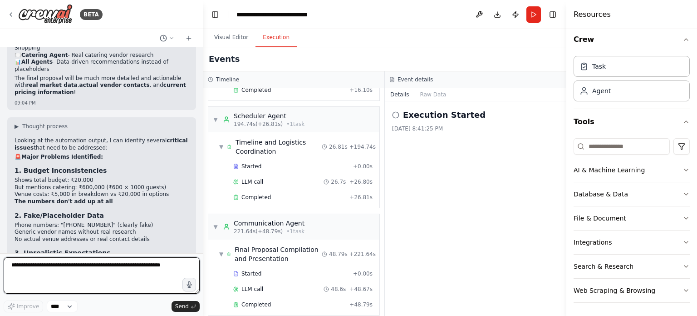
click at [59, 271] on textarea at bounding box center [102, 275] width 196 height 36
type textarea "**********"
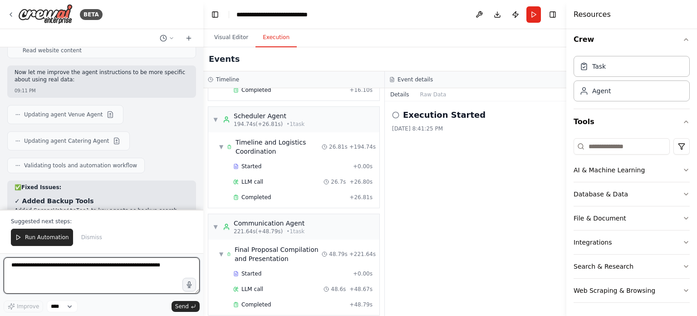
scroll to position [6563, 0]
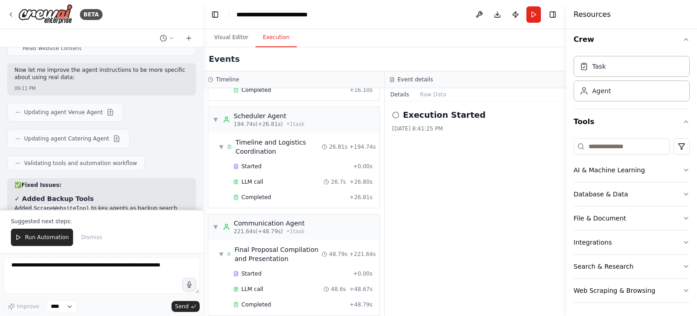
drag, startPoint x: 111, startPoint y: 99, endPoint x: 150, endPoint y: 90, distance: 40.1
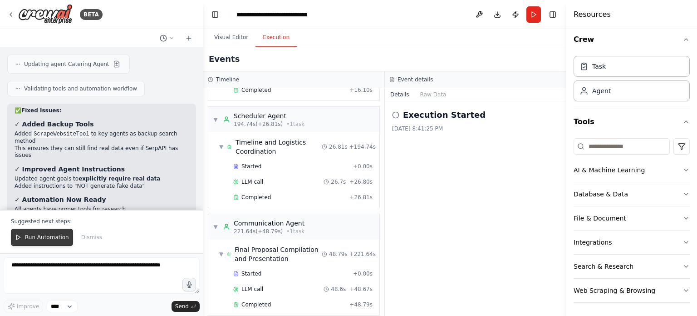
click at [31, 239] on span "Run Automation" at bounding box center [47, 236] width 44 height 7
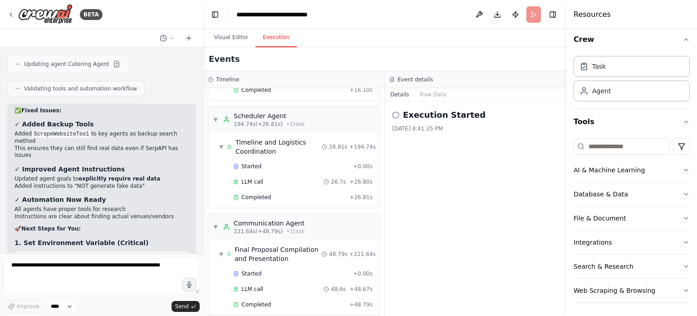
scroll to position [6594, 0]
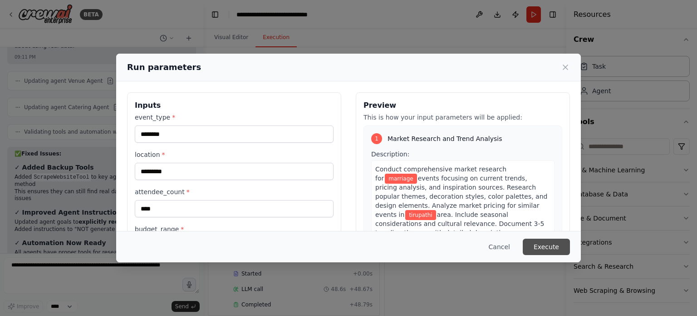
click at [360, 245] on button "Execute" at bounding box center [546, 246] width 47 height 16
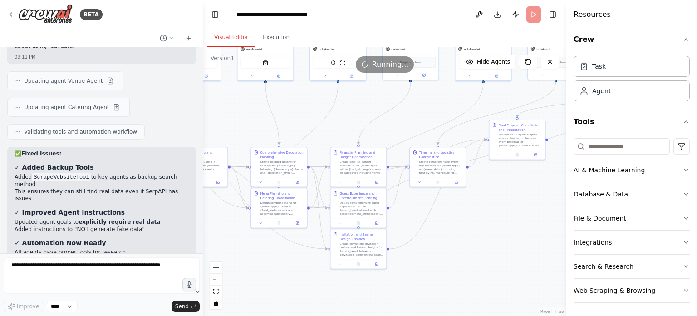
click at [225, 43] on button "Visual Editor" at bounding box center [231, 37] width 49 height 19
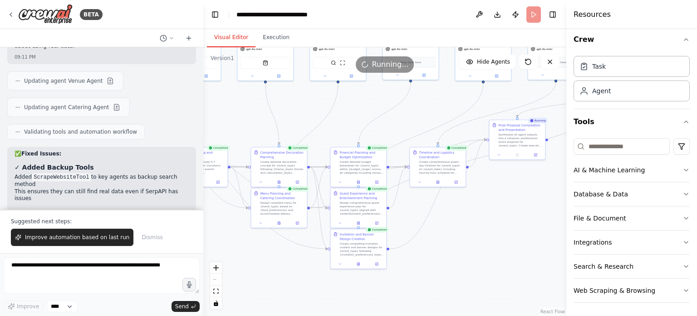
scroll to position [6637, 0]
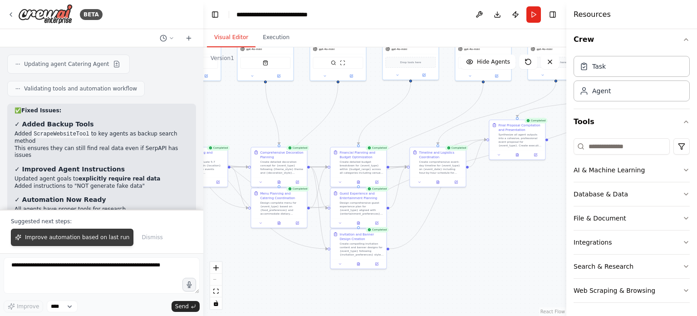
click at [94, 234] on span "Improve automation based on last run" at bounding box center [77, 236] width 104 height 7
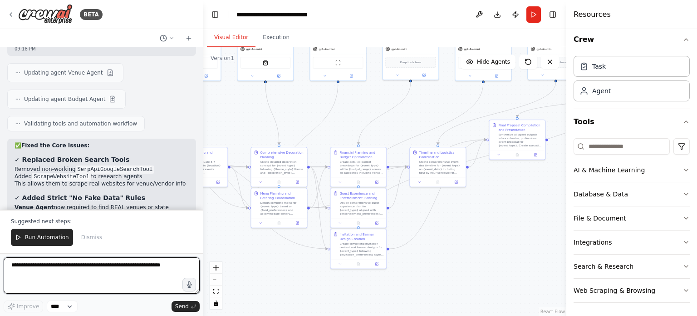
scroll to position [7462, 0]
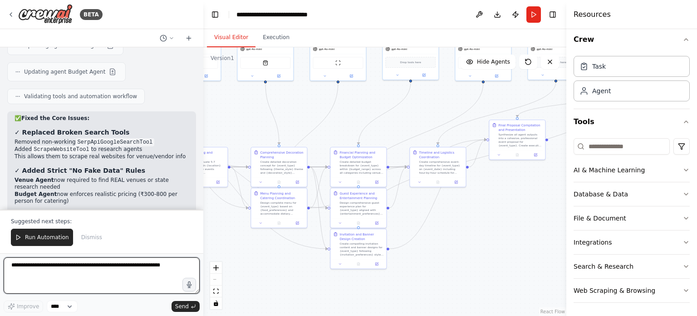
click at [113, 266] on textarea at bounding box center [102, 275] width 196 height 36
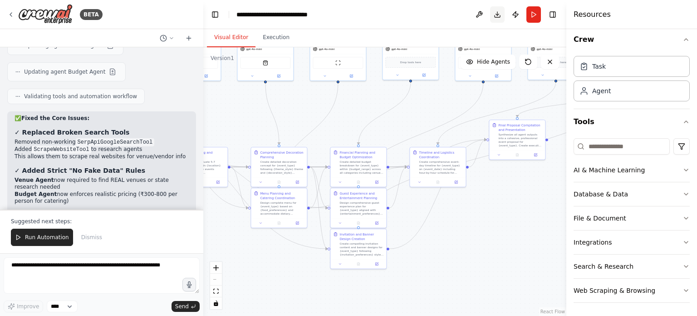
click at [360, 15] on button "Download" at bounding box center [497, 14] width 15 height 16
